Goal: Connect with others: Connect with others

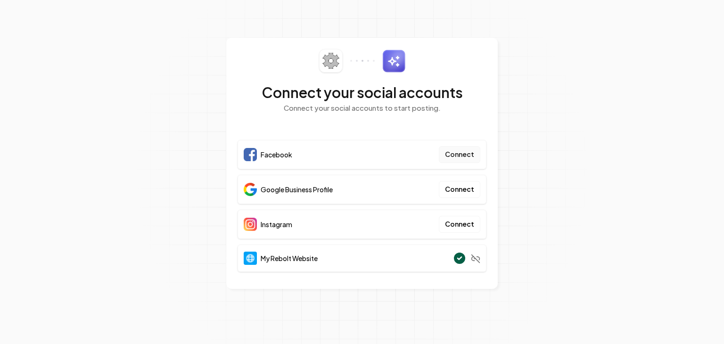
click at [463, 155] on button "Connect" at bounding box center [459, 154] width 41 height 17
click at [473, 162] on button "Connect" at bounding box center [459, 154] width 41 height 17
click at [460, 190] on button "Connect" at bounding box center [459, 189] width 41 height 17
click at [459, 193] on button "Connect" at bounding box center [459, 189] width 41 height 17
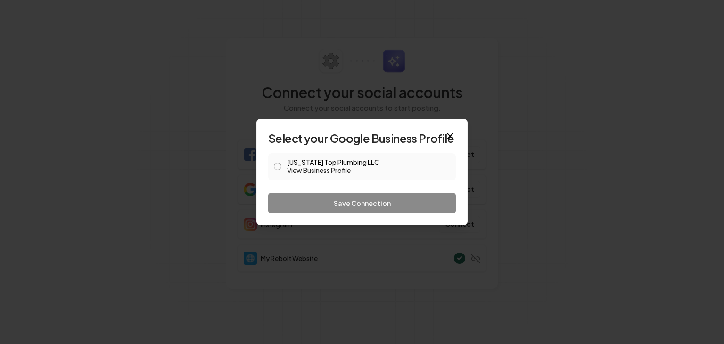
click at [280, 167] on button "Texas Top Plumbing LLC View Business Profile" at bounding box center [278, 167] width 8 height 8
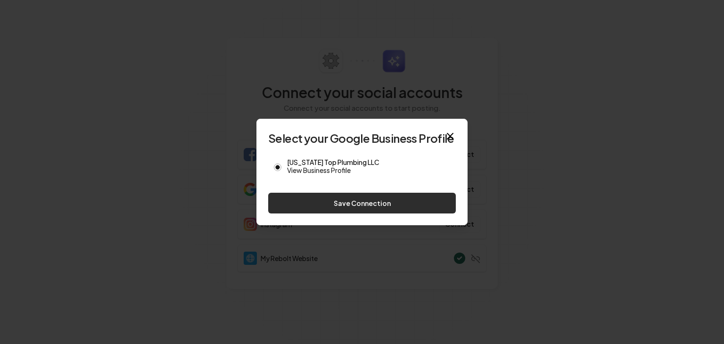
click at [371, 204] on button "Save Connection" at bounding box center [362, 203] width 188 height 21
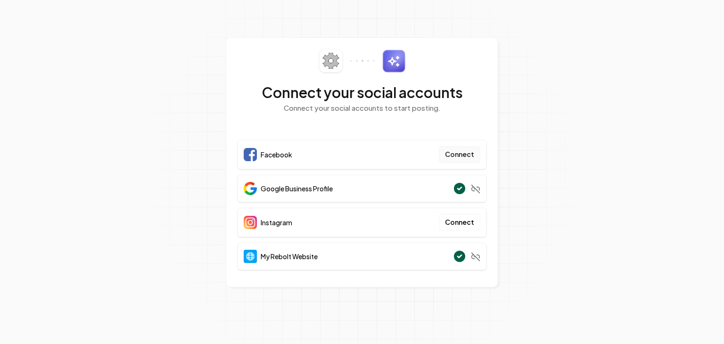
click at [464, 156] on button "Connect" at bounding box center [459, 154] width 41 height 17
click at [466, 152] on button "Connect" at bounding box center [459, 154] width 41 height 17
click at [460, 161] on button "Connect" at bounding box center [459, 154] width 41 height 17
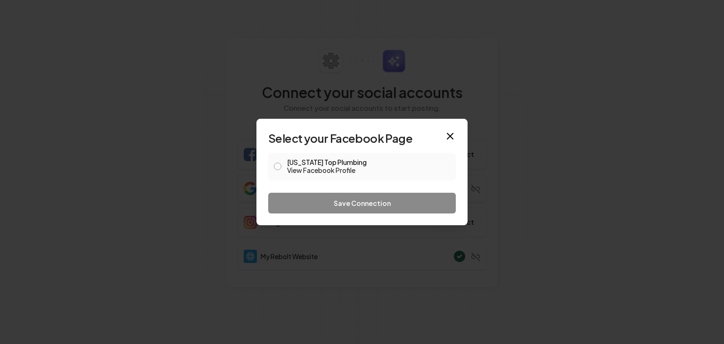
click at [277, 169] on button "Texas Top Plumbing View Facebook Profile" at bounding box center [278, 167] width 8 height 8
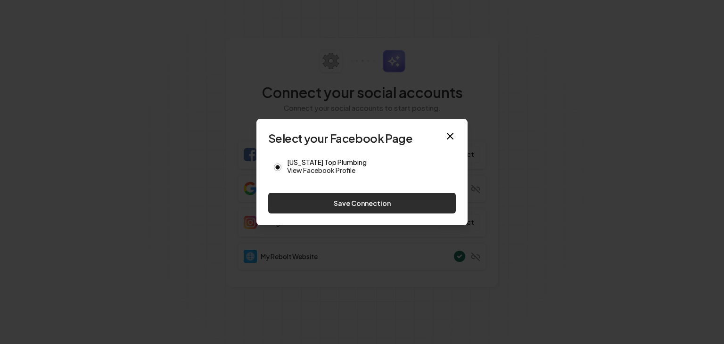
click at [364, 205] on button "Save Connection" at bounding box center [362, 203] width 188 height 21
